Goal: Transaction & Acquisition: Book appointment/travel/reservation

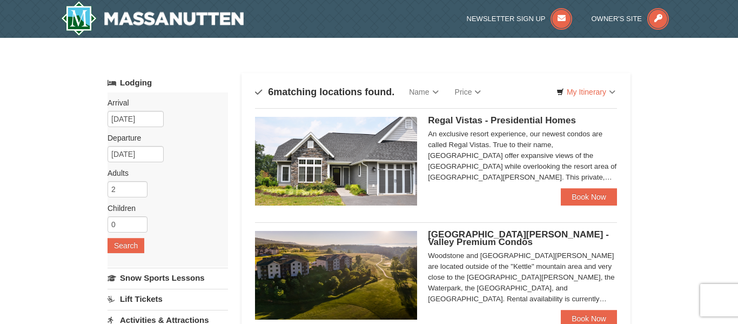
click at [482, 117] on span "Regal Vistas - Presidential Homes" at bounding box center [502, 120] width 148 height 10
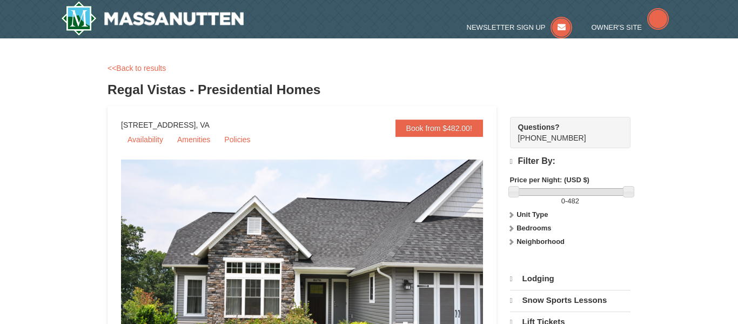
select select "9"
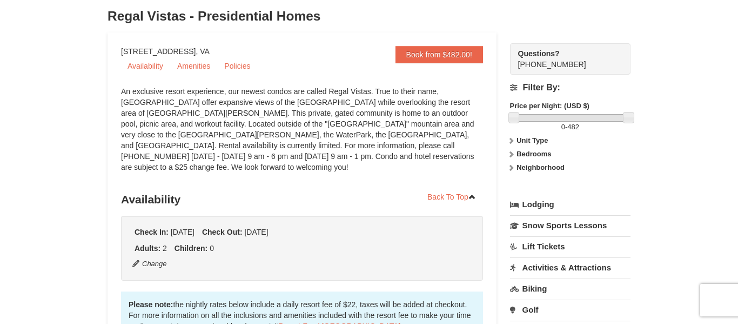
scroll to position [95, 0]
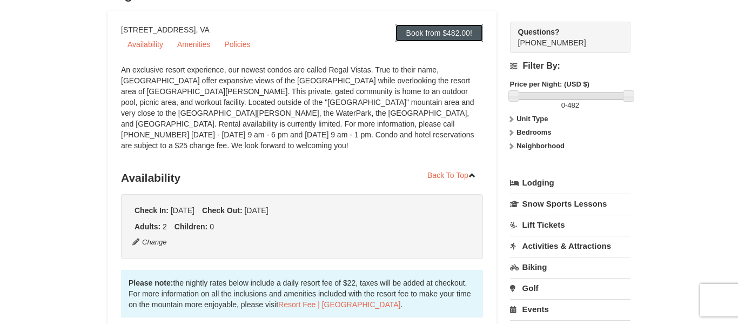
click at [445, 36] on link "Book from $482.00!" at bounding box center [440, 32] width 88 height 17
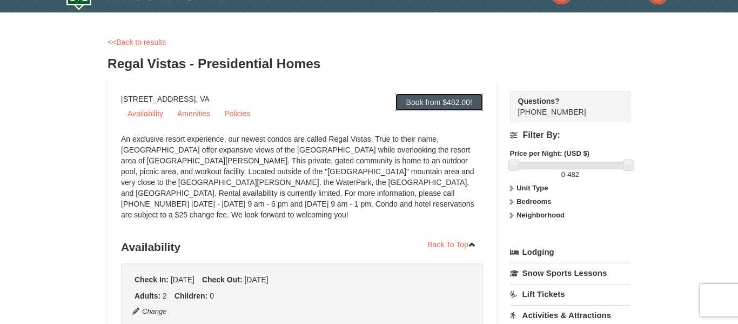
scroll to position [13, 0]
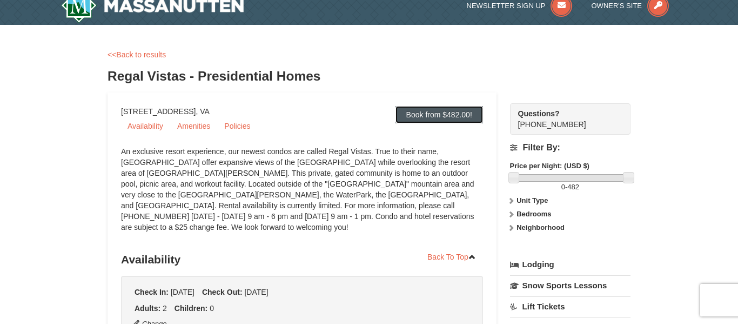
click at [442, 112] on link "Book from $482.00!" at bounding box center [440, 114] width 88 height 17
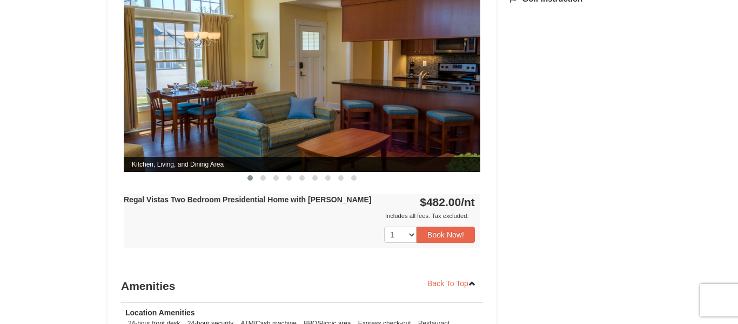
scroll to position [489, 0]
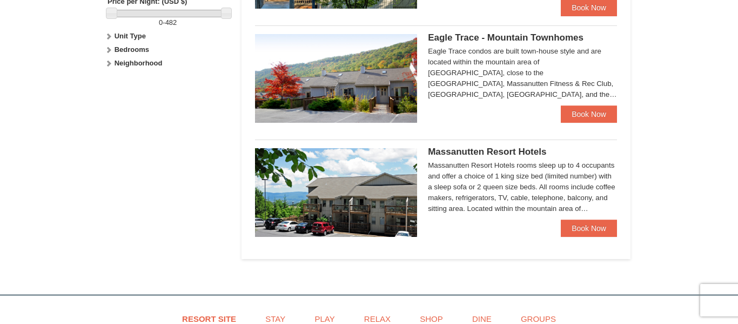
scroll to position [541, 0]
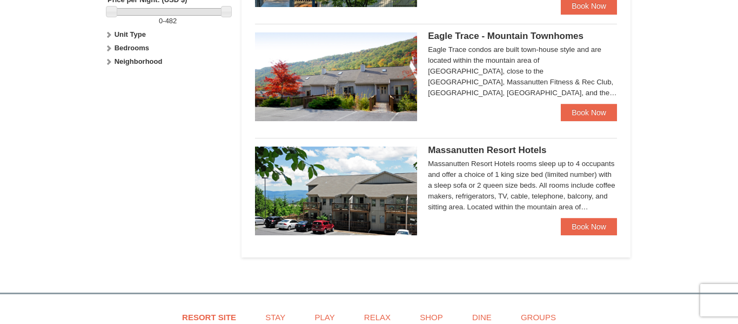
click at [486, 152] on span "Massanutten Resort Hotels" at bounding box center [487, 150] width 118 height 10
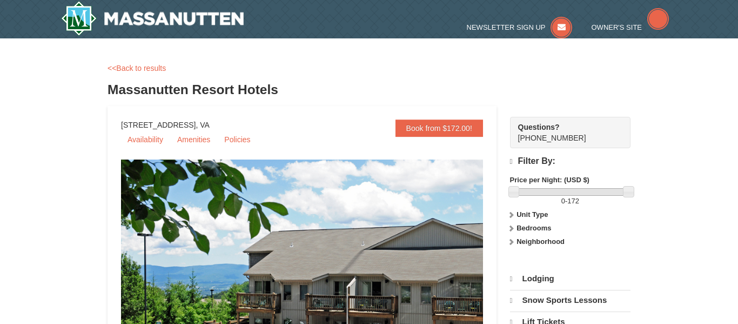
select select "9"
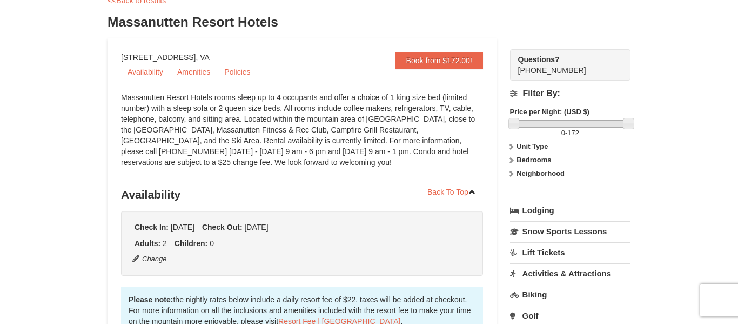
scroll to position [65, 0]
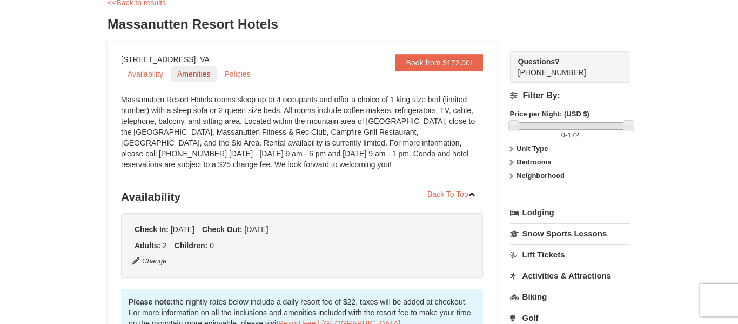
click at [208, 76] on link "Amenities" at bounding box center [194, 74] width 46 height 16
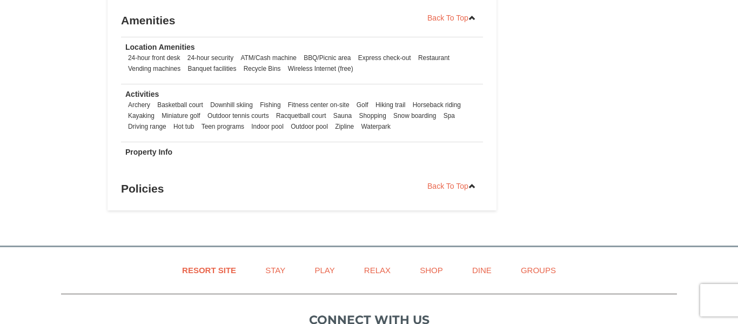
scroll to position [1112, 0]
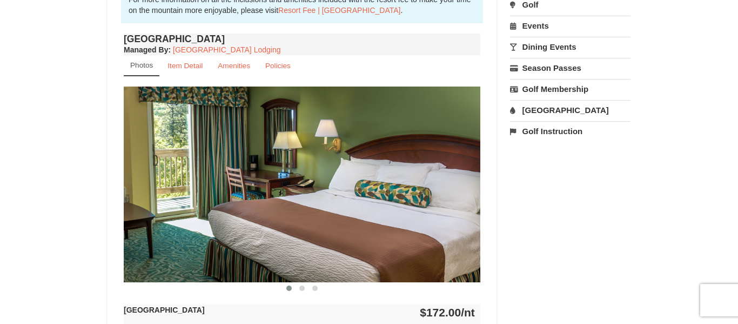
scroll to position [377, 0]
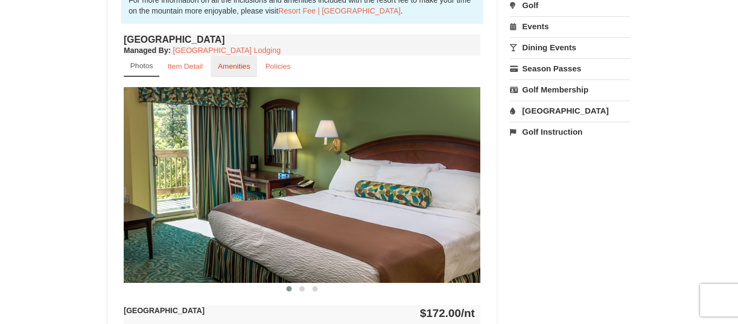
click at [237, 70] on small "Amenities" at bounding box center [234, 66] width 32 height 8
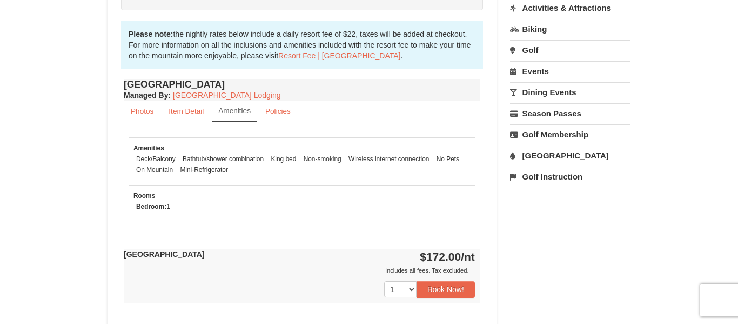
scroll to position [334, 0]
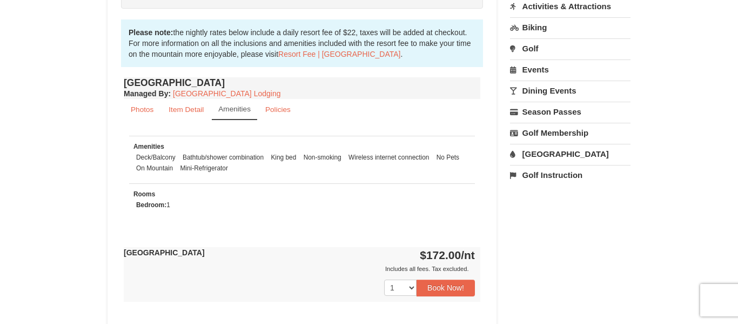
click at [240, 112] on small "Amenities" at bounding box center [234, 109] width 32 height 8
click at [149, 111] on small "Photos" at bounding box center [142, 109] width 23 height 8
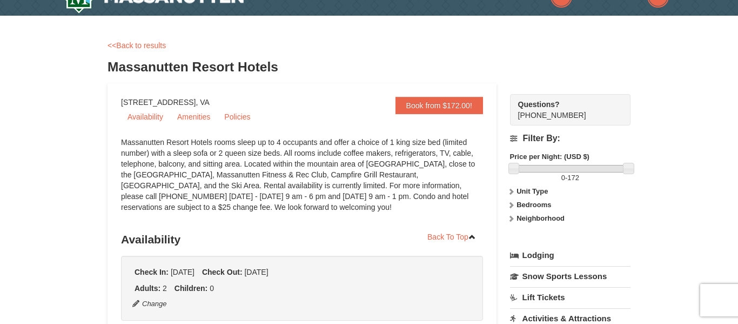
scroll to position [0, 0]
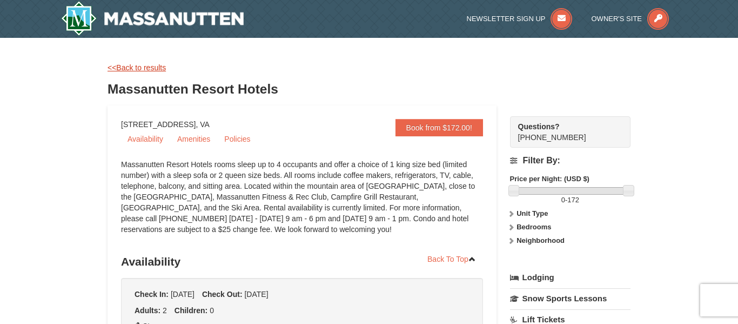
click at [144, 66] on link "<<Back to results" at bounding box center [137, 67] width 58 height 9
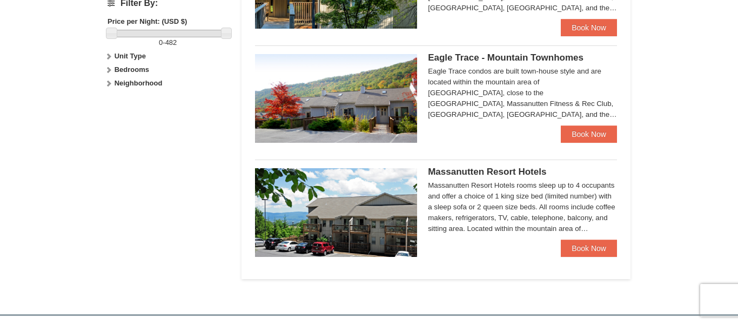
scroll to position [541, 0]
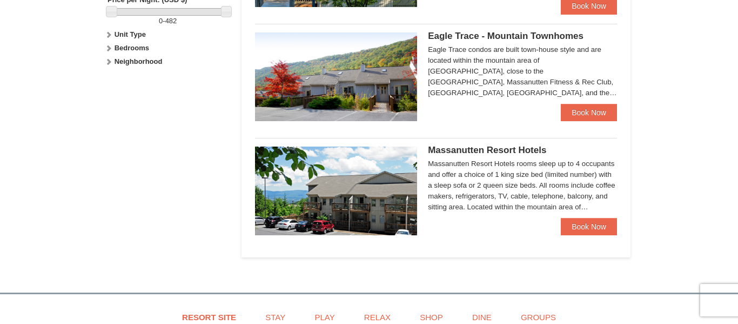
click at [506, 38] on span "Eagle Trace - Mountain Townhomes" at bounding box center [506, 36] width 156 height 10
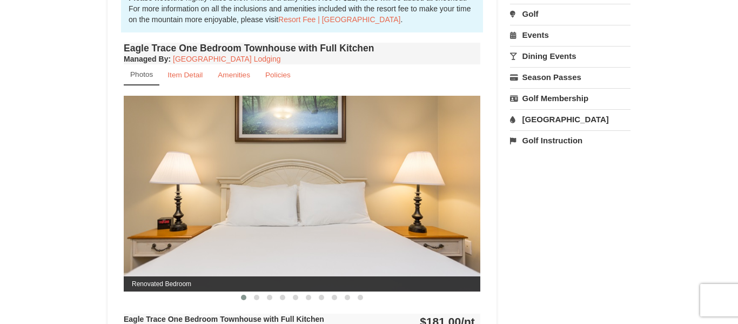
scroll to position [368, 0]
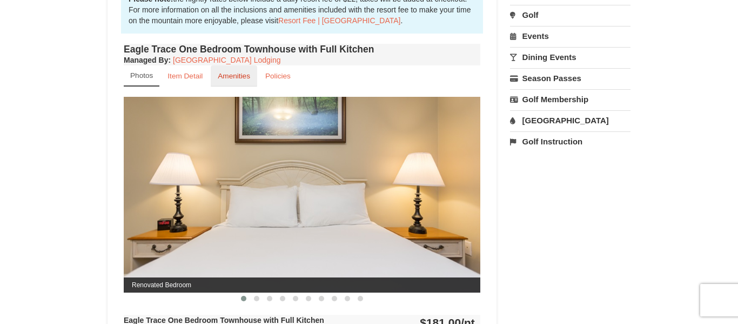
click at [239, 82] on link "Amenities" at bounding box center [234, 75] width 46 height 21
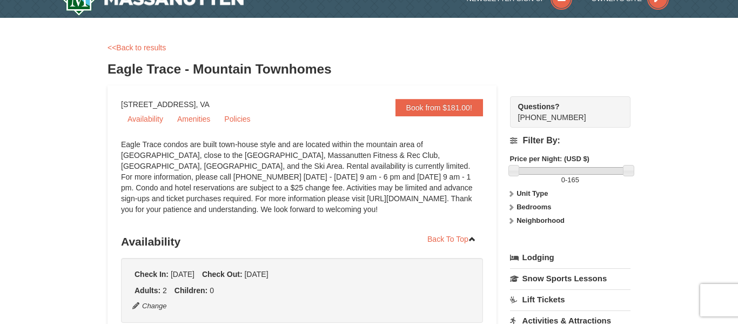
scroll to position [0, 0]
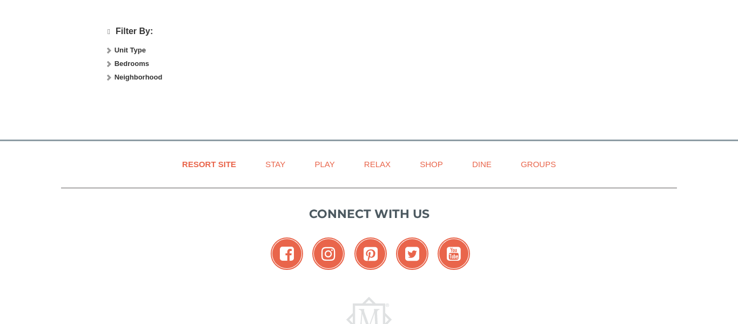
select select "9"
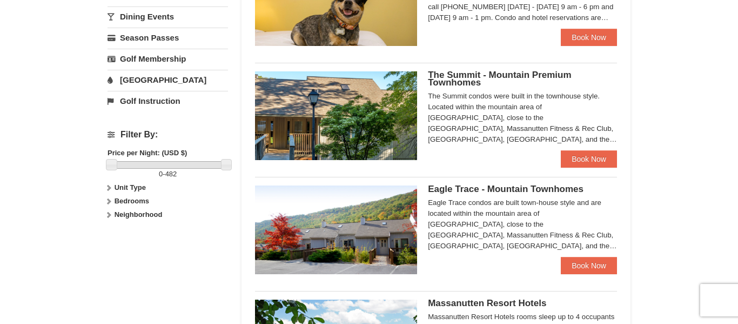
scroll to position [389, 0]
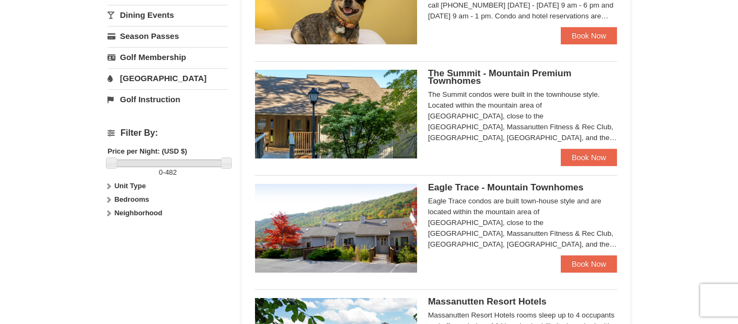
click at [471, 81] on span "The Summit - Mountain Premium Townhomes" at bounding box center [499, 77] width 143 height 18
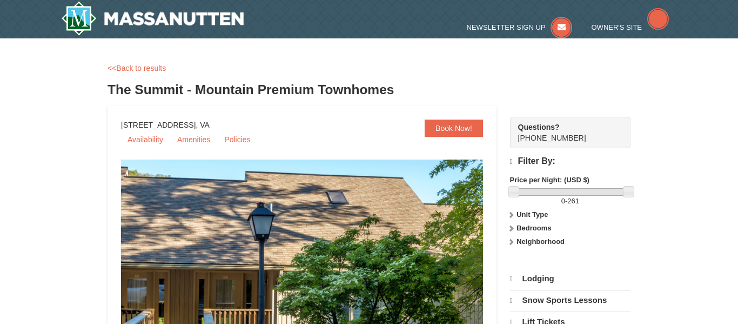
select select "9"
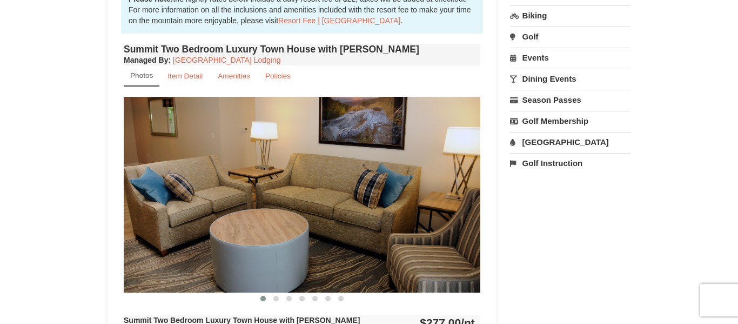
scroll to position [368, 0]
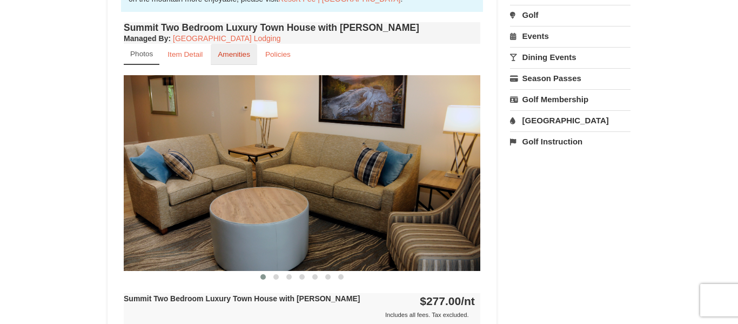
click at [242, 56] on small "Amenities" at bounding box center [234, 54] width 32 height 8
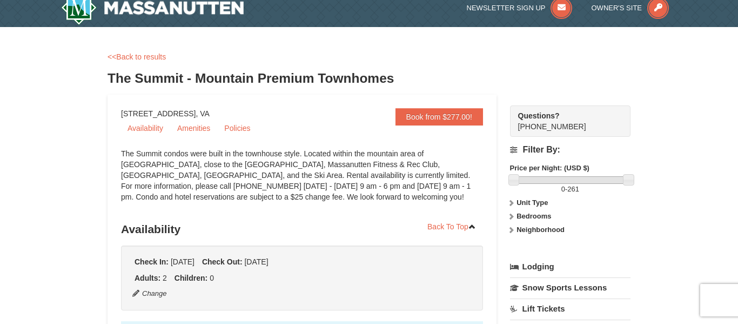
scroll to position [0, 0]
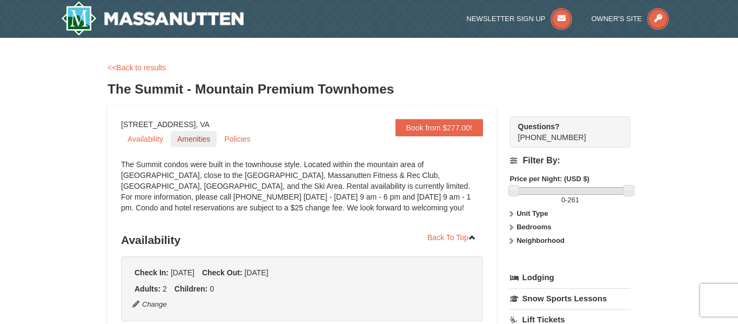
click at [189, 143] on link "Amenities" at bounding box center [194, 139] width 46 height 16
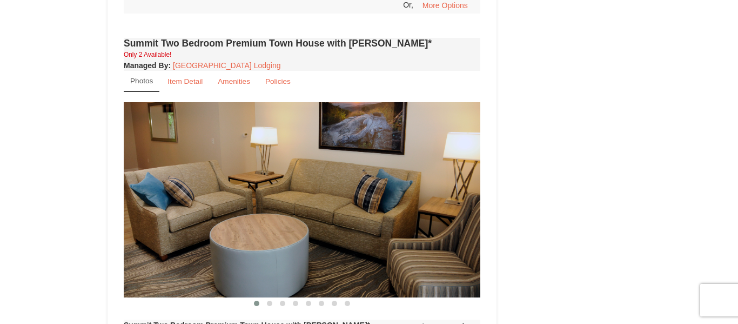
scroll to position [2105, 0]
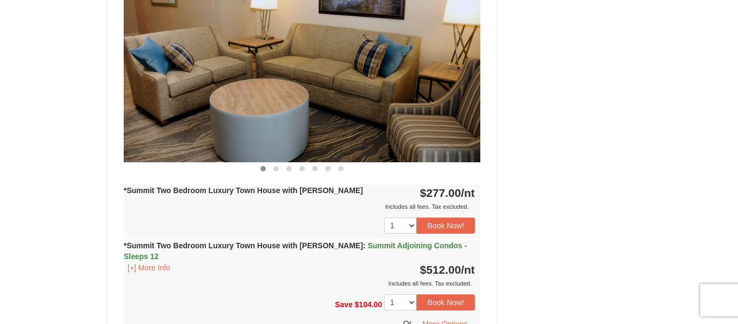
scroll to position [865, 0]
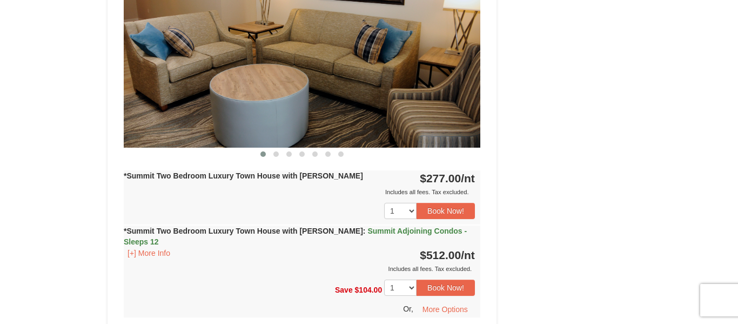
click at [312, 88] on img at bounding box center [302, 49] width 357 height 195
click at [406, 92] on img at bounding box center [302, 49] width 357 height 195
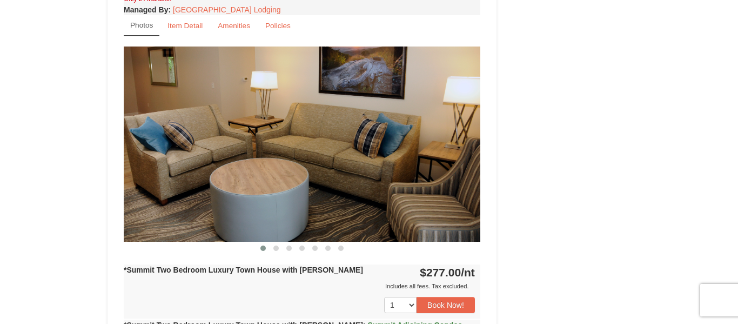
scroll to position [757, 0]
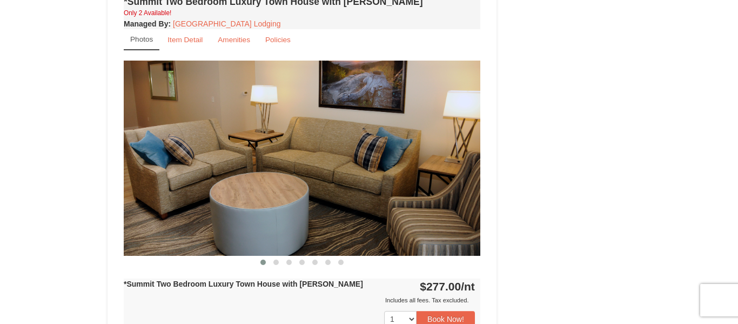
click at [428, 162] on img at bounding box center [302, 158] width 357 height 195
click at [277, 261] on span at bounding box center [276, 261] width 5 height 5
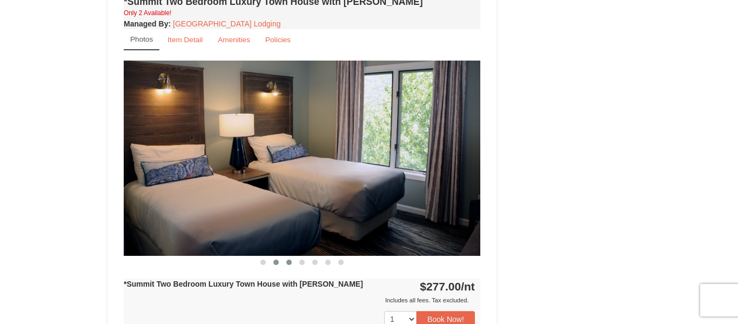
click at [288, 263] on span at bounding box center [288, 261] width 5 height 5
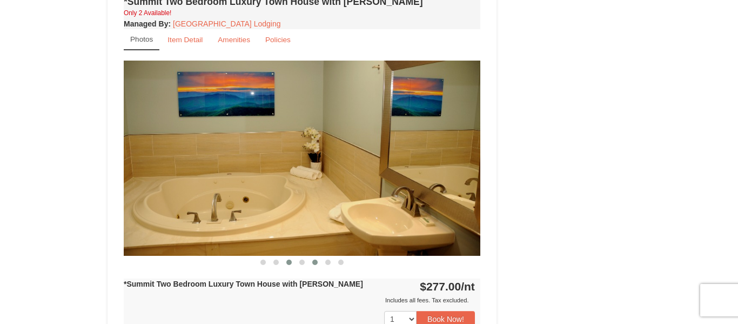
click at [315, 263] on span at bounding box center [314, 261] width 5 height 5
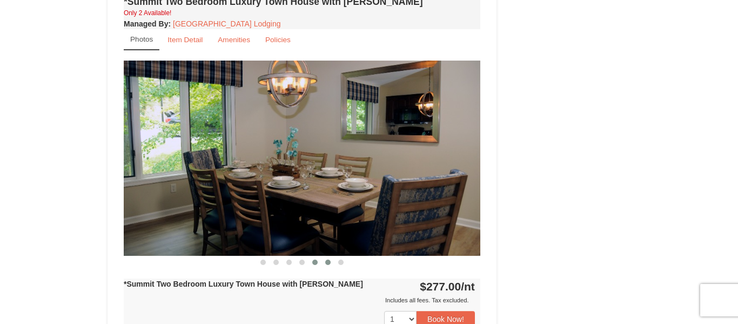
click at [326, 264] on span at bounding box center [327, 261] width 5 height 5
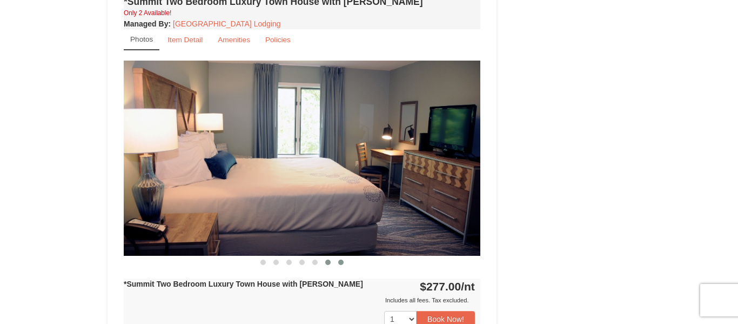
click at [338, 263] on button at bounding box center [341, 262] width 13 height 11
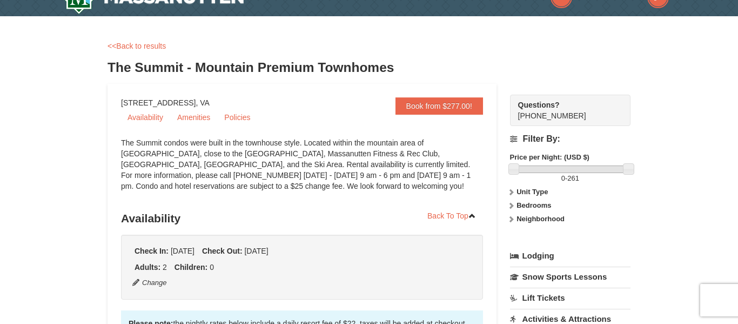
scroll to position [0, 0]
